Goal: Information Seeking & Learning: Learn about a topic

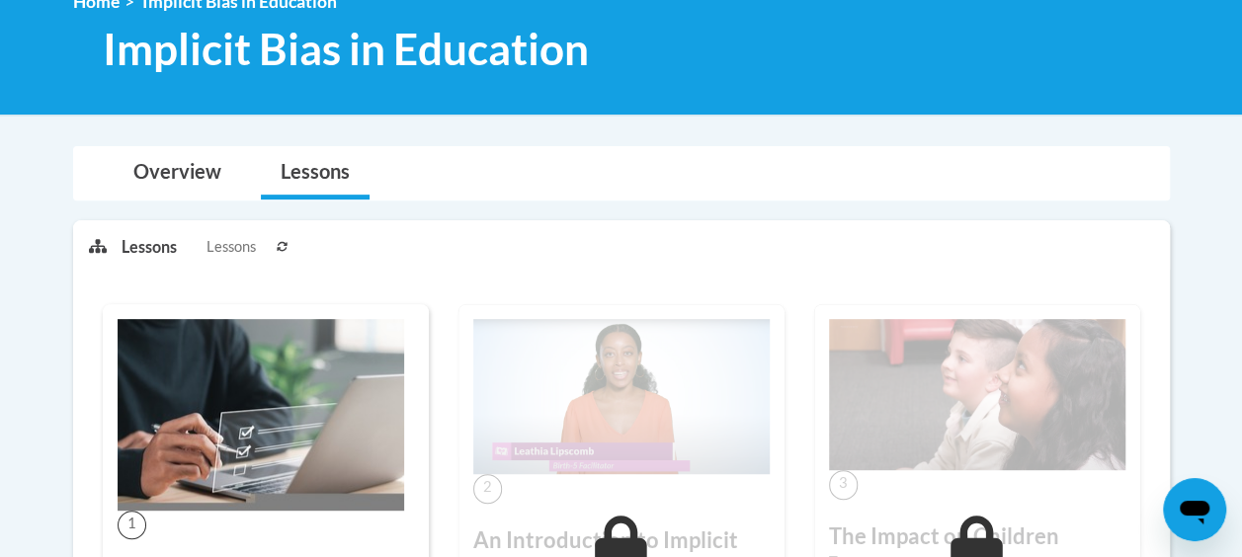
scroll to position [99, 0]
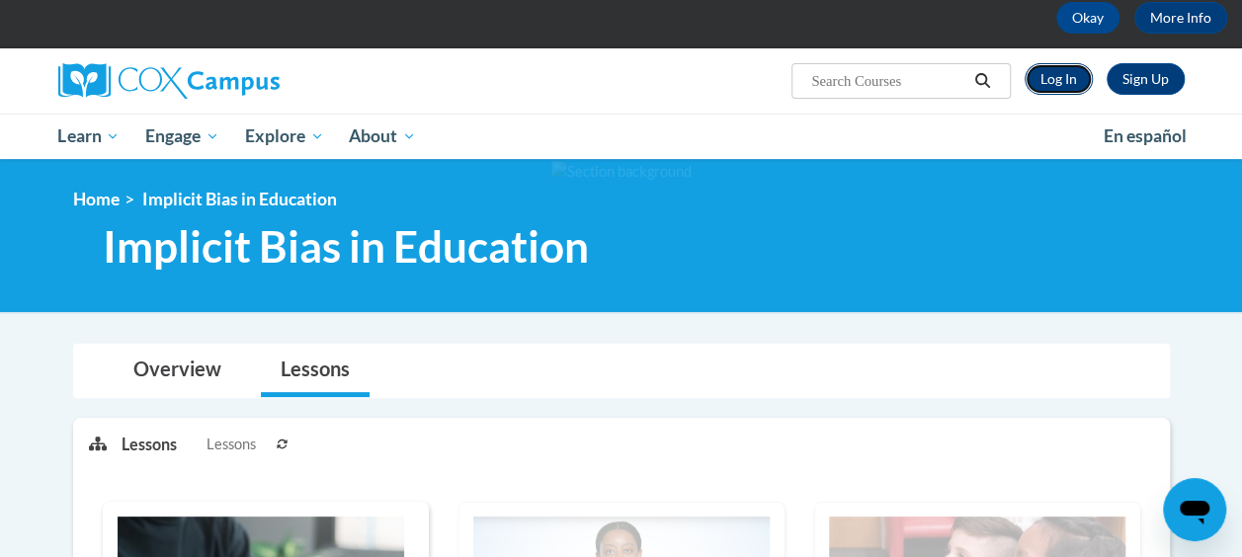
click at [1049, 75] on link "Log In" at bounding box center [1059, 79] width 68 height 32
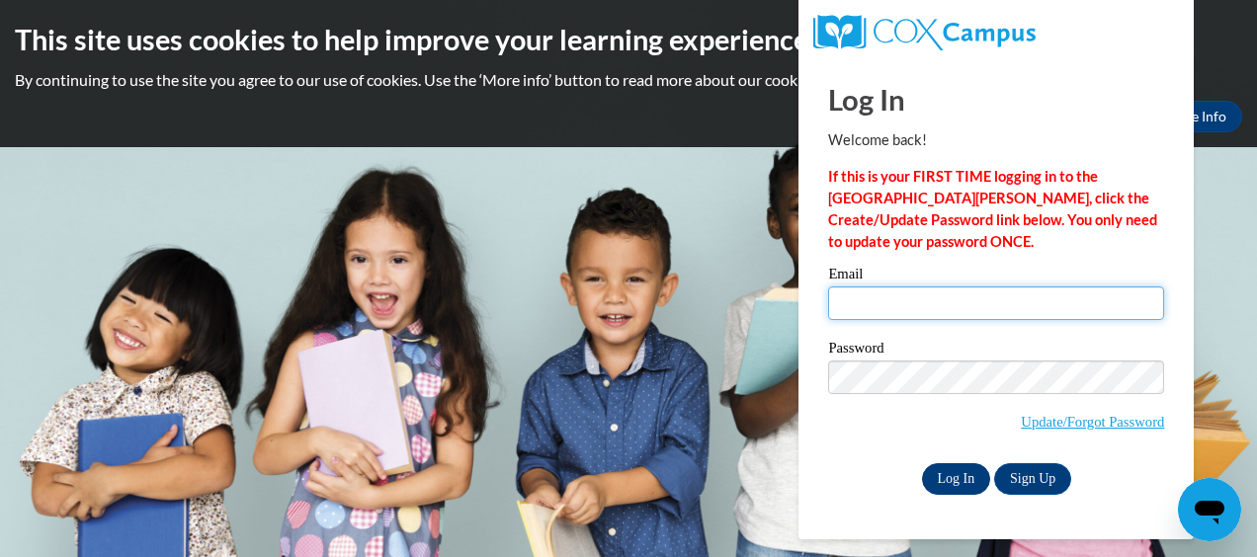
type input "sdthompson29@gmail.com"
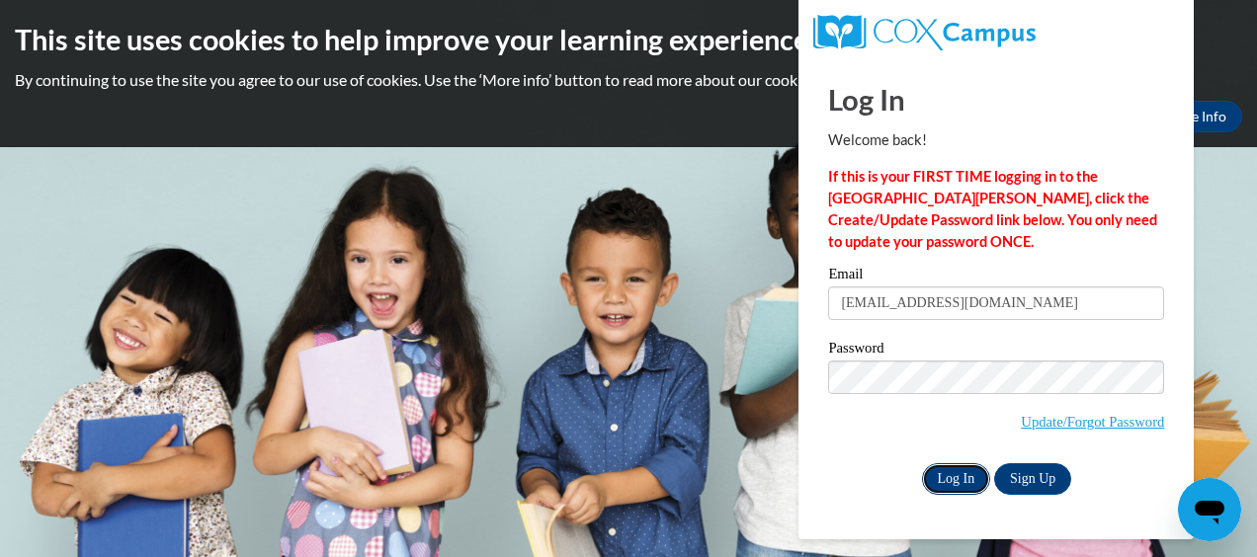
click at [941, 482] on input "Log In" at bounding box center [956, 479] width 69 height 32
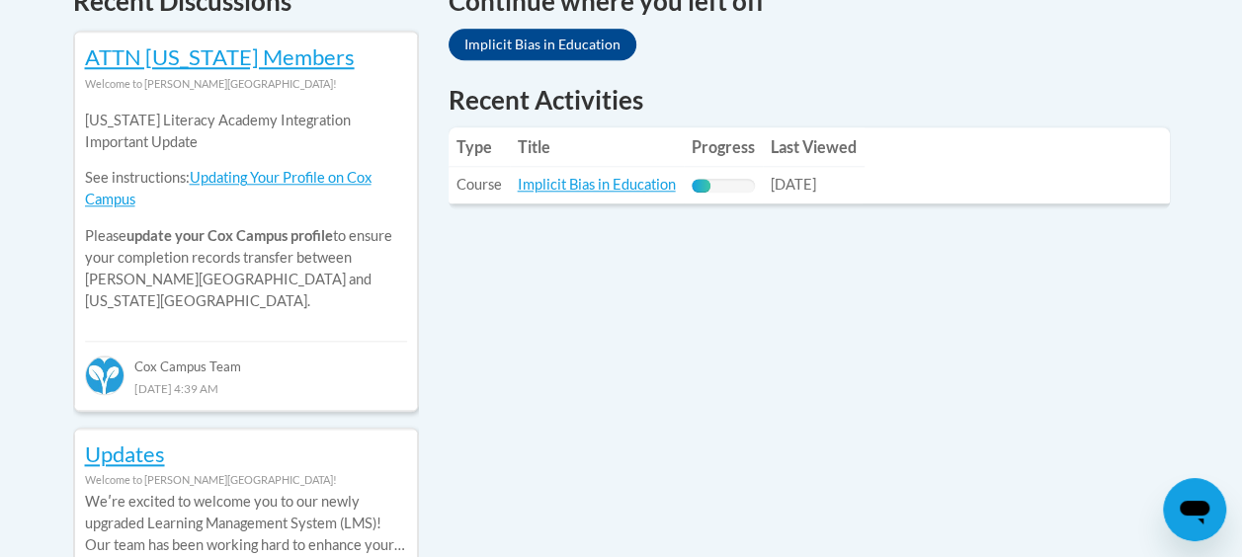
scroll to position [889, 0]
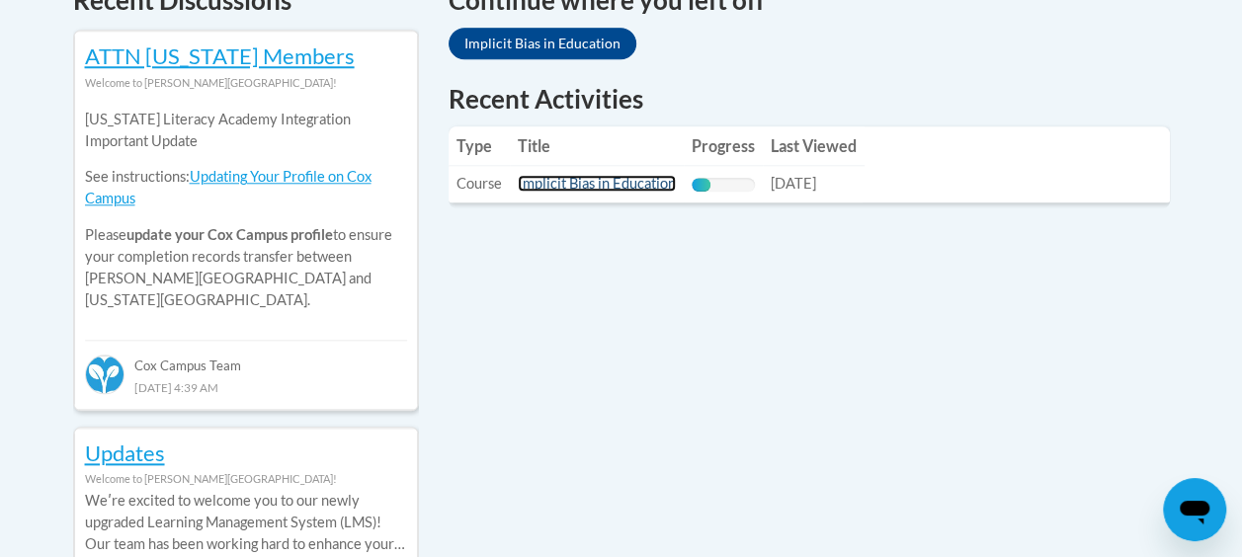
click at [639, 184] on link "Implicit Bias in Education" at bounding box center [597, 183] width 158 height 17
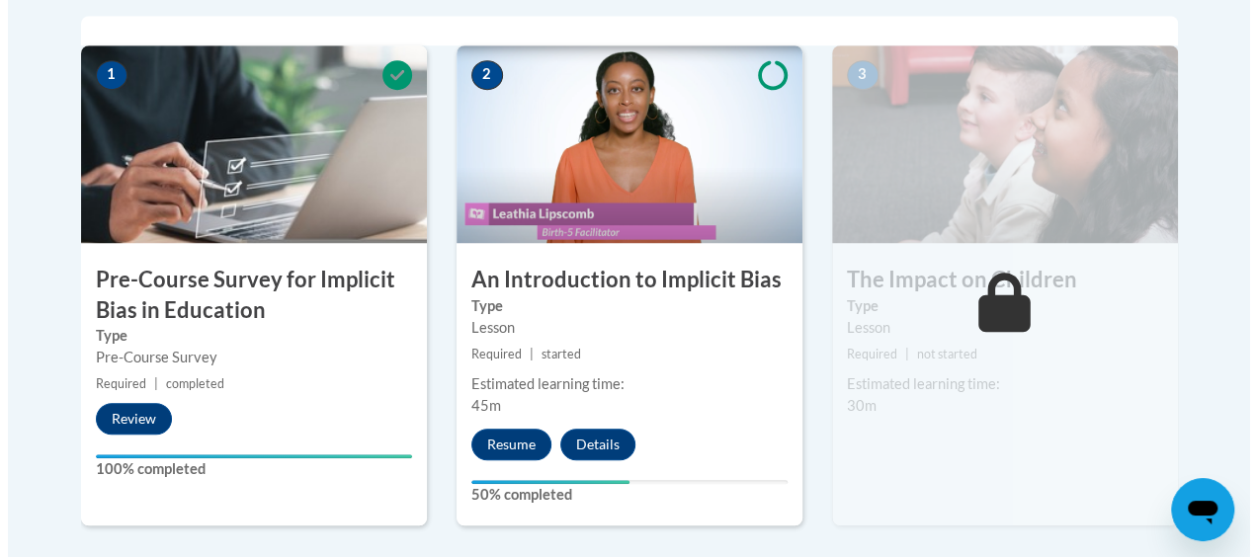
scroll to position [692, 0]
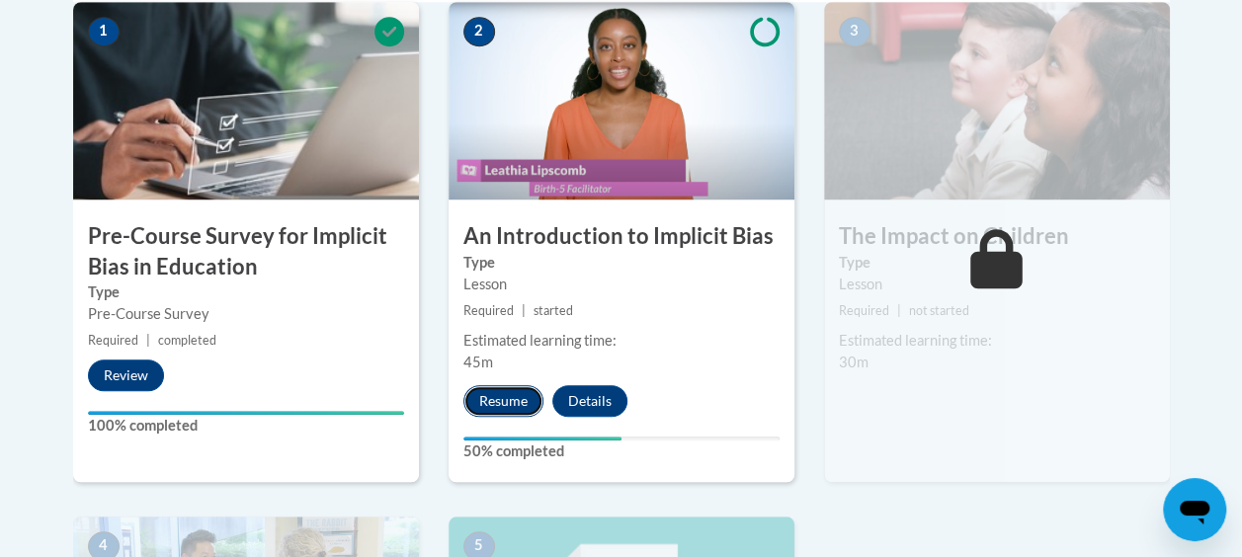
click at [489, 403] on button "Resume" at bounding box center [503, 401] width 80 height 32
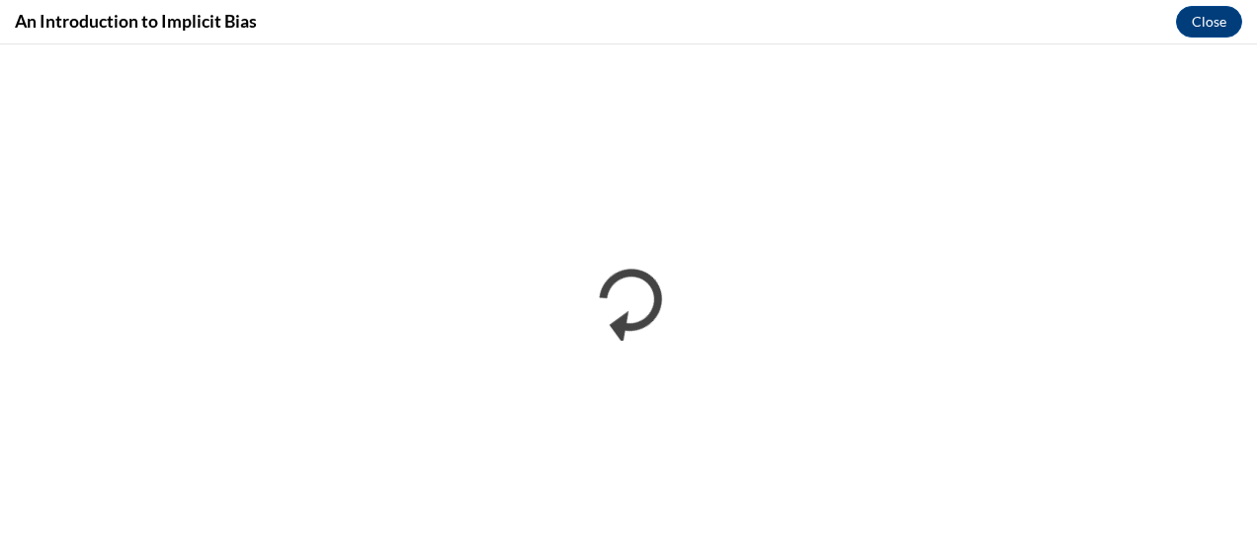
scroll to position [0, 0]
